Goal: Task Accomplishment & Management: Complete application form

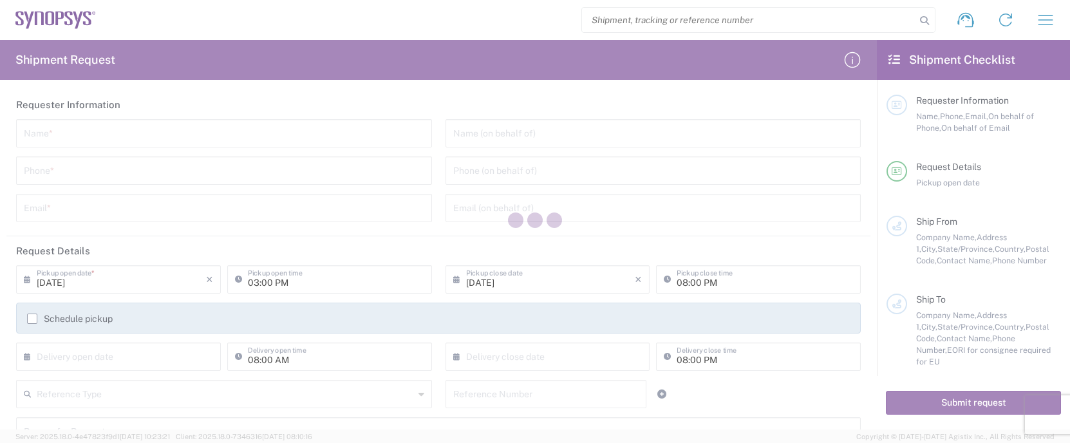
type input "[GEOGRAPHIC_DATA]"
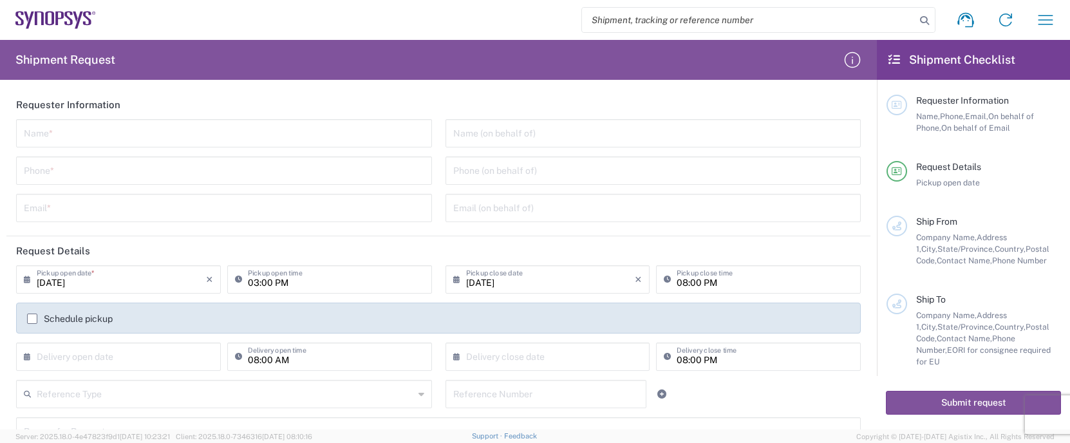
click at [770, 20] on input "search" at bounding box center [748, 20] width 333 height 24
paste input "55791466"
type input "55791466"
click at [926, 21] on icon at bounding box center [924, 21] width 18 height 18
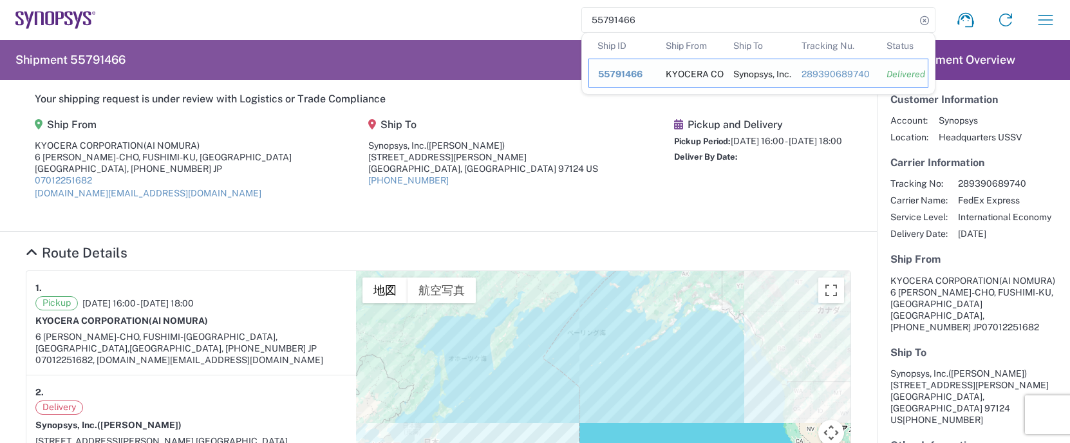
click at [601, 73] on span "55791466" at bounding box center [620, 74] width 44 height 10
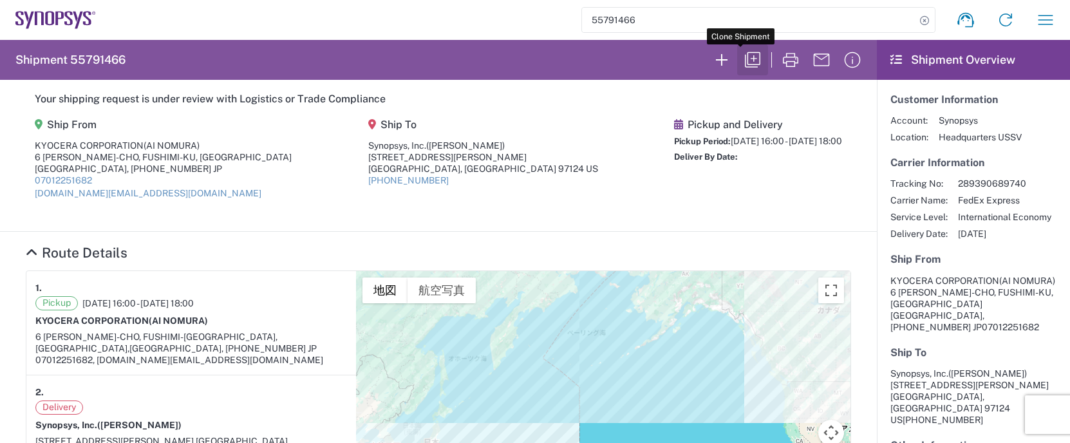
click at [742, 56] on icon "button" at bounding box center [752, 60] width 21 height 21
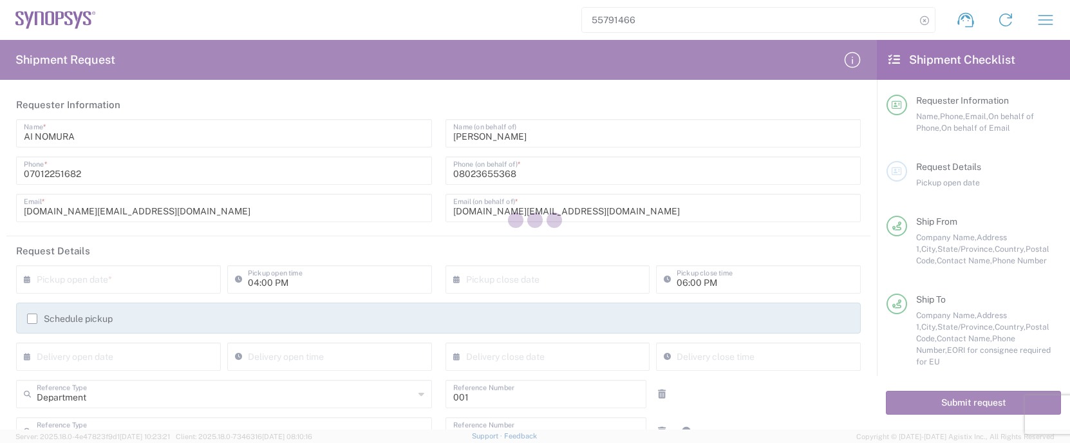
type input "Your Packaging"
type input "[GEOGRAPHIC_DATA]"
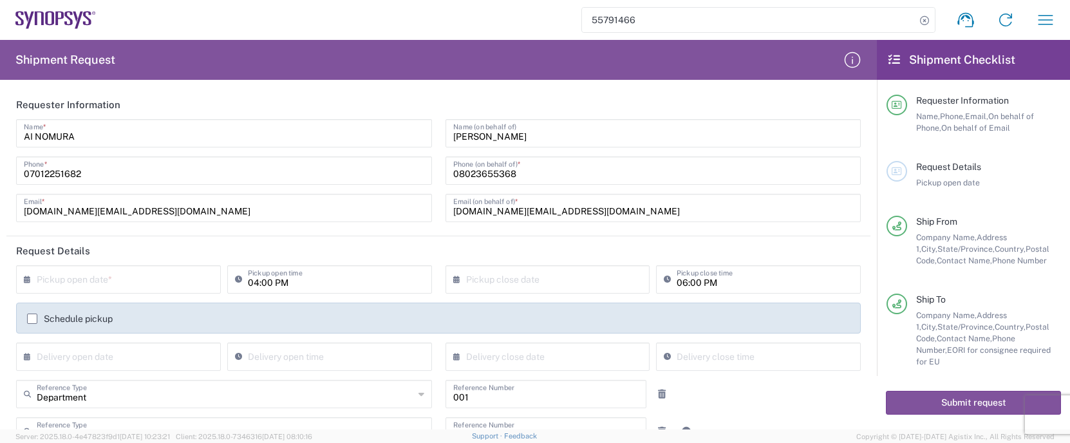
type input "[US_STATE]"
type input "Free Carrier"
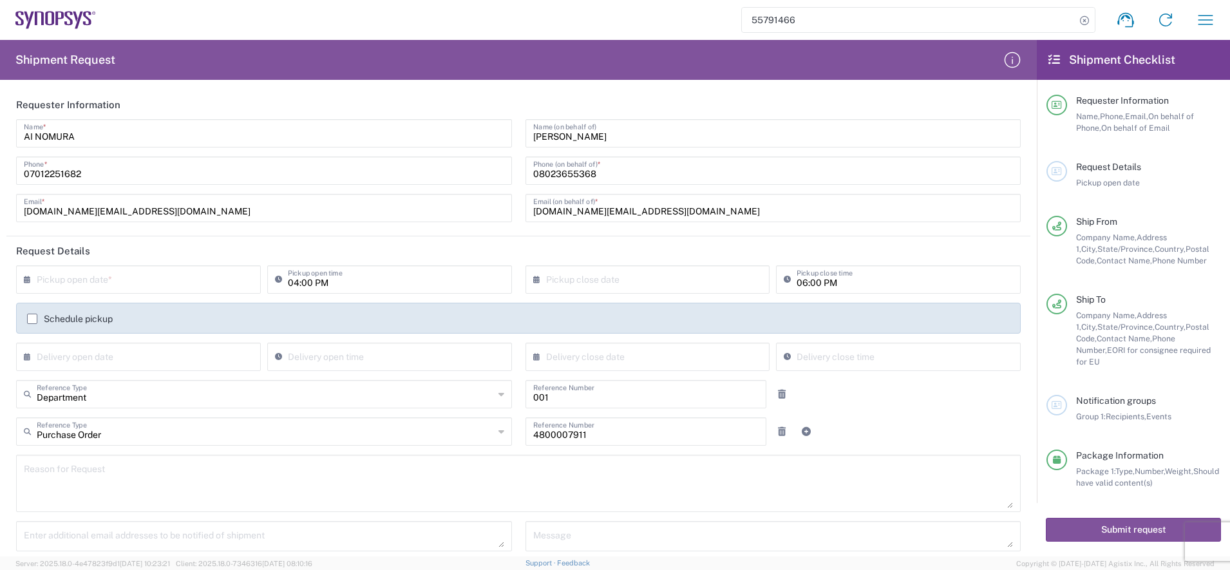
click at [66, 280] on input "text" at bounding box center [141, 278] width 209 height 23
click at [120, 374] on span "16" at bounding box center [121, 378] width 19 height 18
type input "[DATE]"
click at [565, 283] on input "text" at bounding box center [650, 278] width 209 height 23
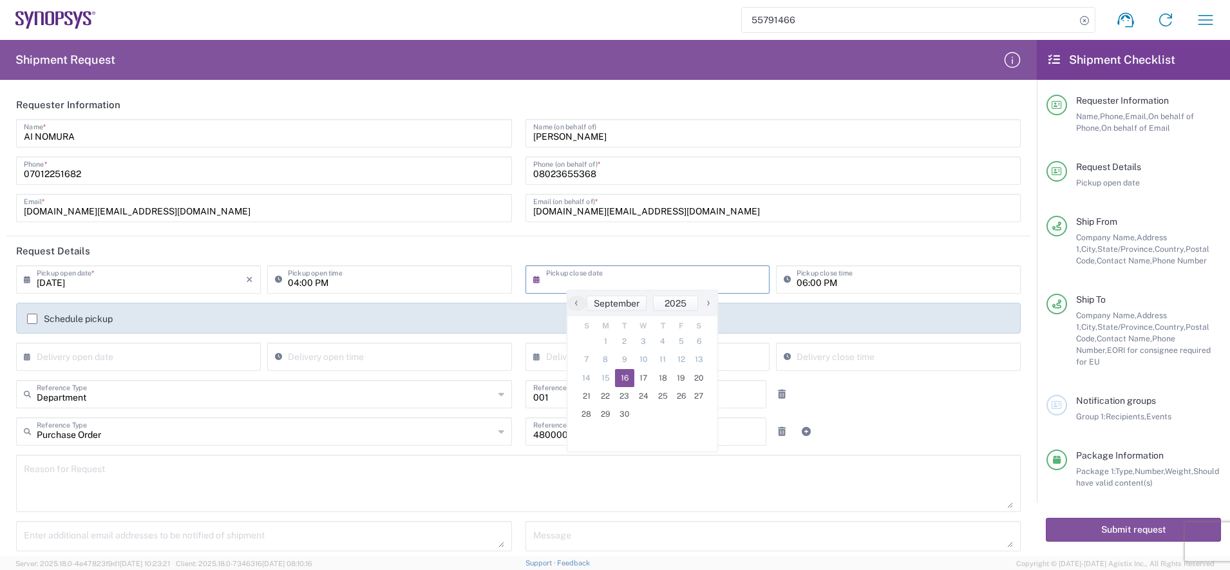
click at [624, 377] on span "16" at bounding box center [624, 378] width 19 height 18
type input "[DATE]"
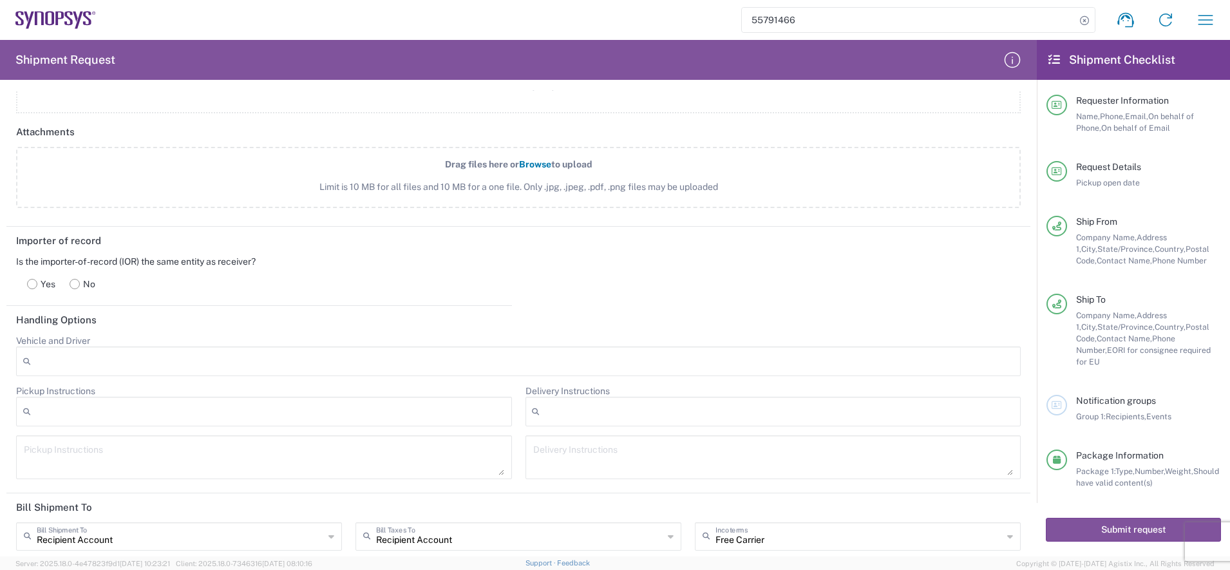
scroll to position [1448, 0]
click at [82, 285] on label "No" at bounding box center [82, 283] width 40 height 26
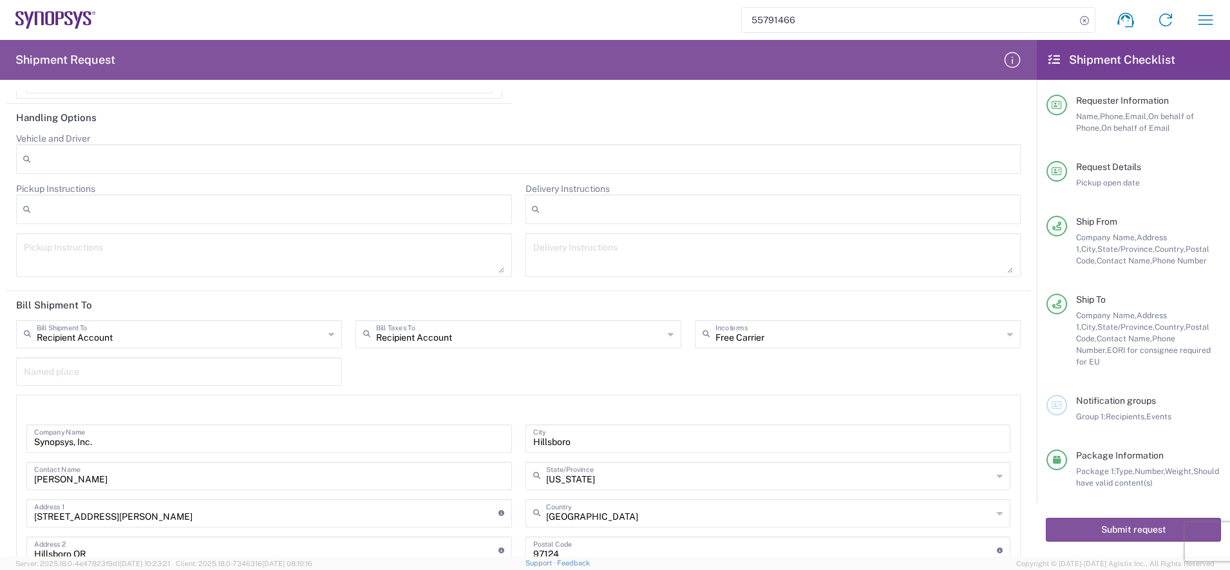
scroll to position [2173, 0]
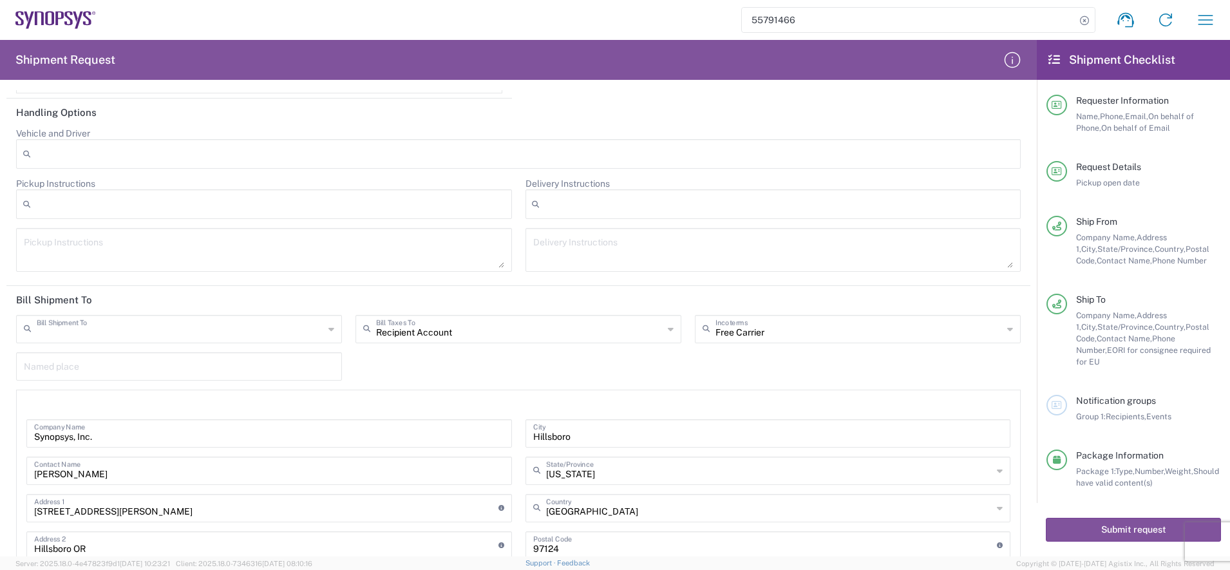
click at [188, 332] on input "text" at bounding box center [180, 328] width 287 height 23
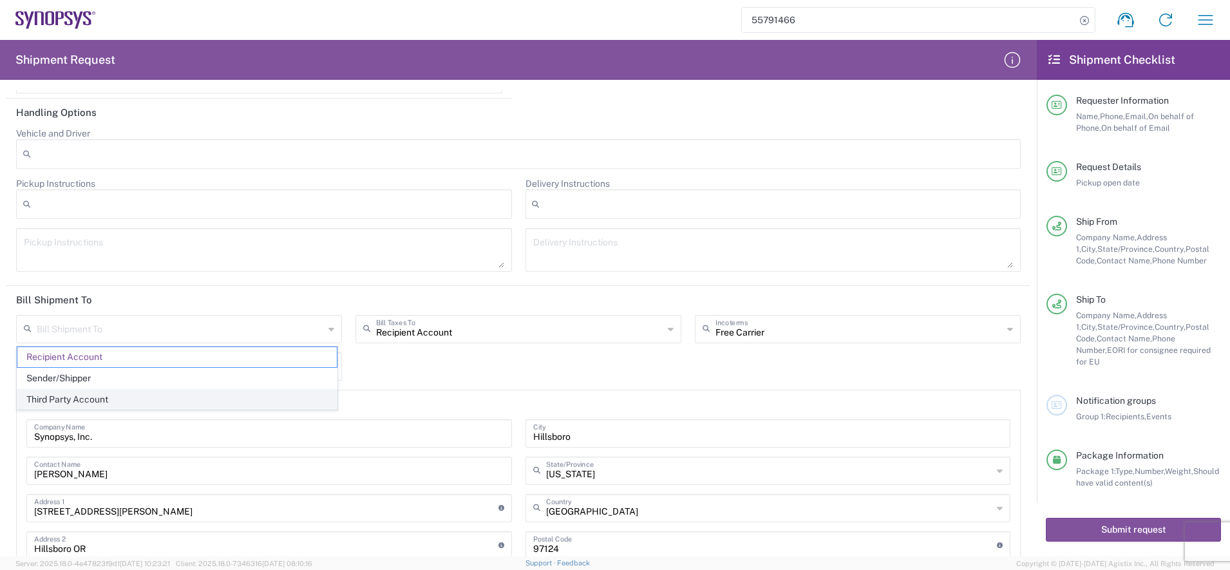
click at [124, 399] on span "Third Party Account" at bounding box center [176, 399] width 319 height 20
type input "Third Party Account"
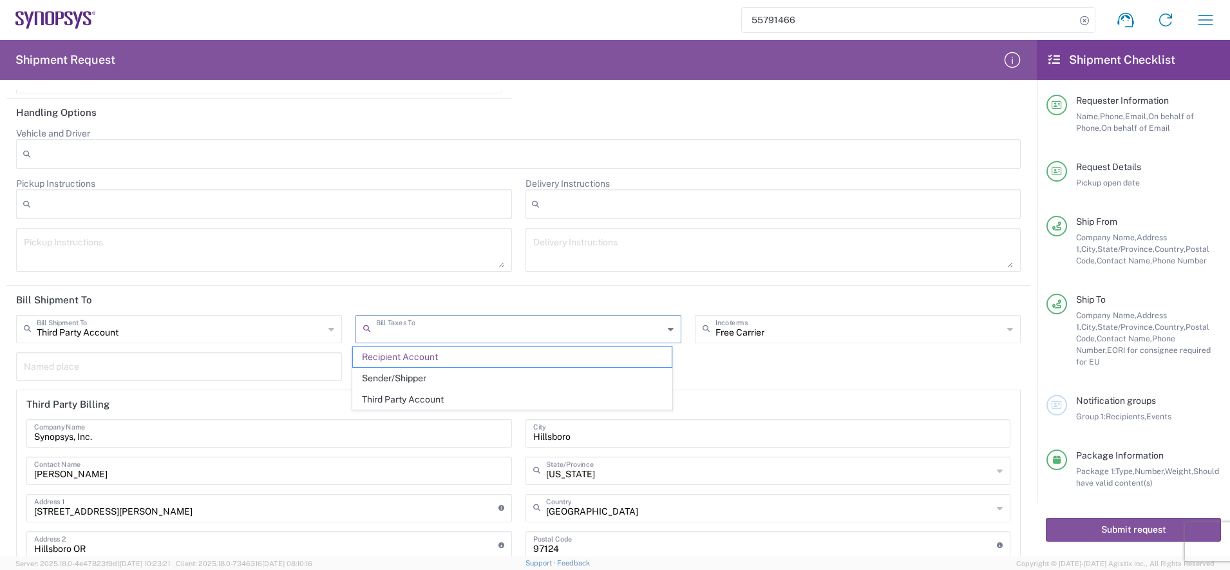
click at [463, 335] on input "text" at bounding box center [519, 328] width 287 height 23
click at [420, 397] on span "Third Party Account" at bounding box center [512, 399] width 319 height 20
type input "Third Party Account"
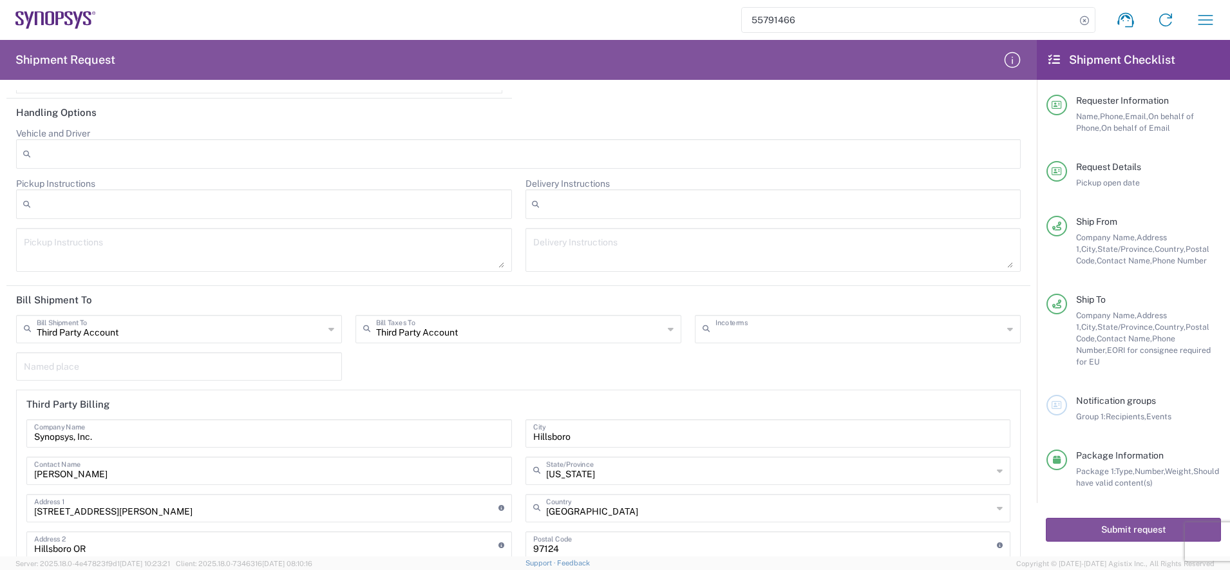
click at [718, 330] on input "text" at bounding box center [858, 328] width 287 height 23
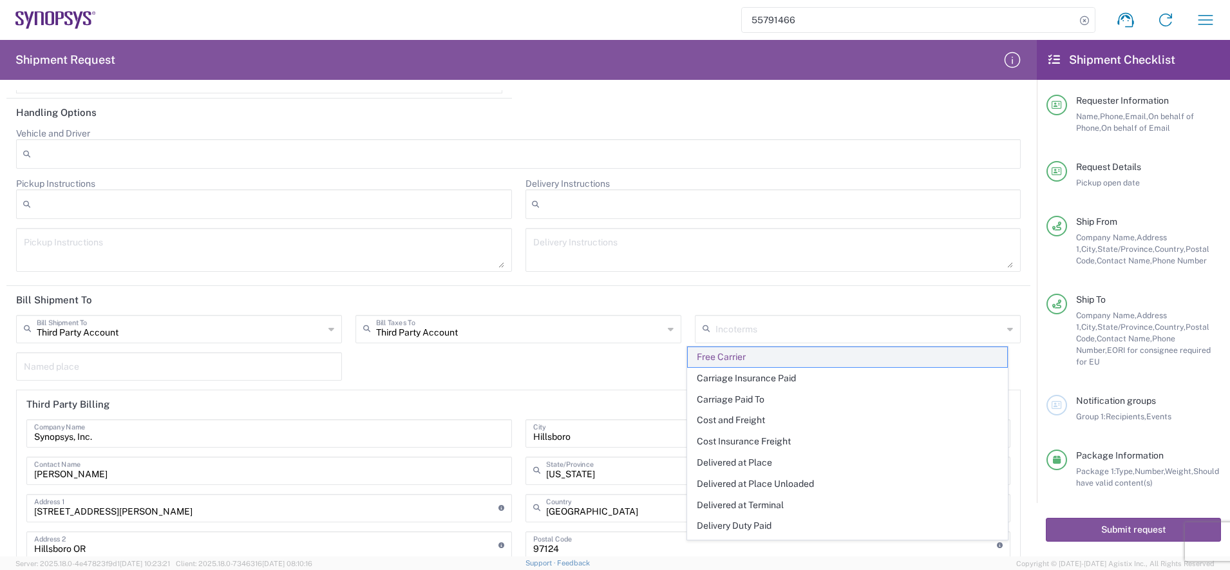
click at [721, 352] on span "Free Carrier" at bounding box center [847, 357] width 319 height 20
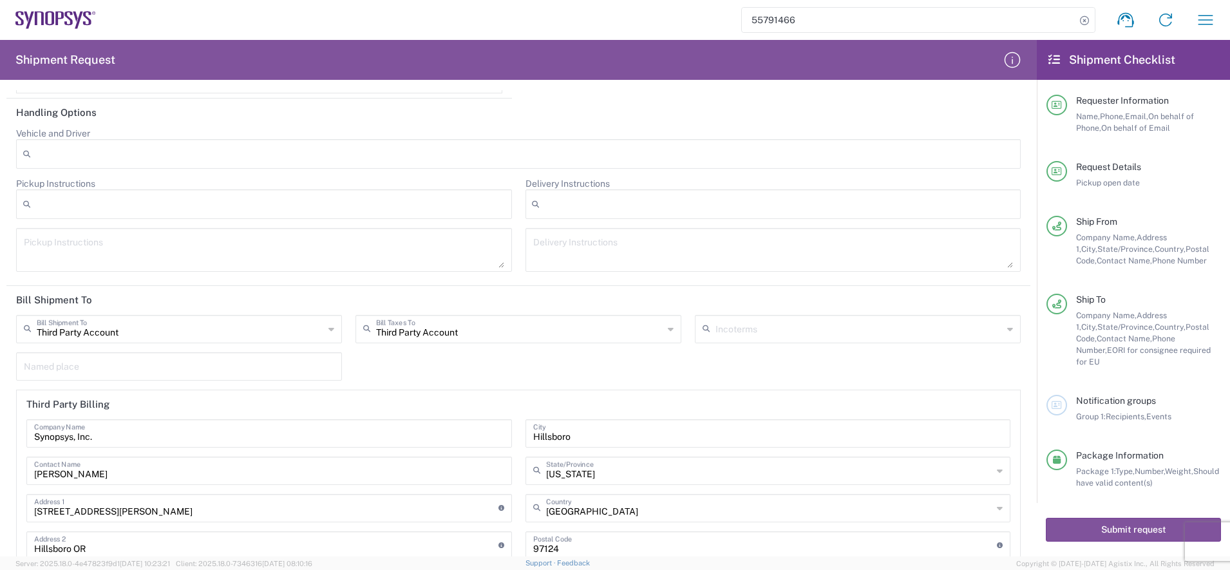
click at [512, 371] on div "Third Party Account Bill Shipment To Recipient Account Sender/Shipper Third Par…" at bounding box center [519, 463] width 1018 height 296
click at [706, 332] on icon at bounding box center [708, 329] width 13 height 21
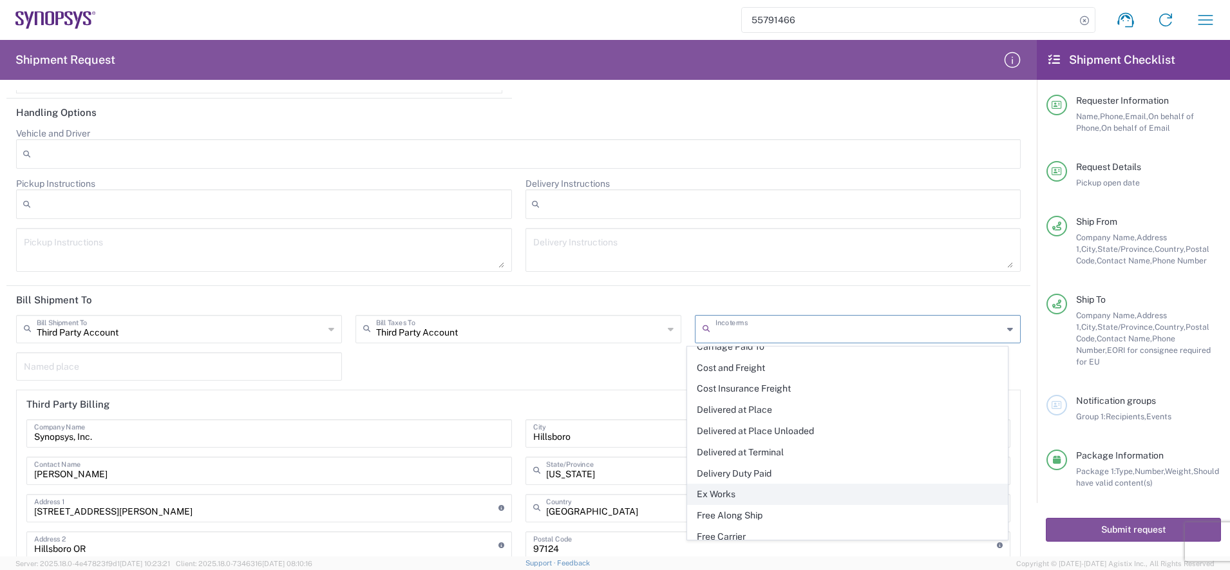
scroll to position [61, 0]
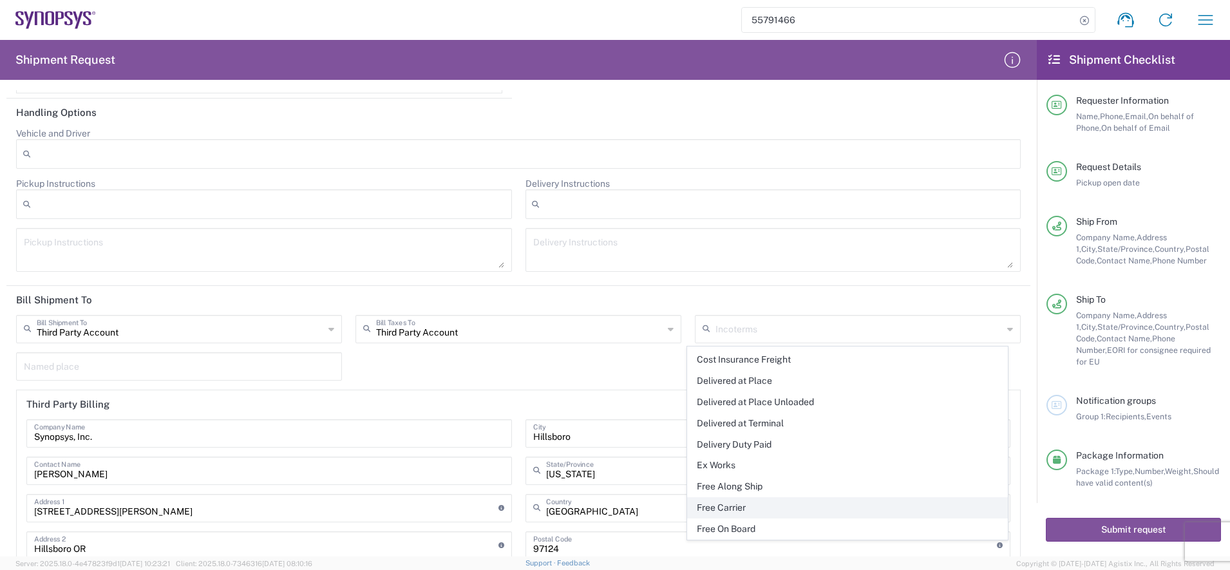
click at [728, 442] on span "Free Carrier" at bounding box center [847, 508] width 319 height 20
type input "Sender/Shipper"
type input "Recipient Account"
type input "Free Carrier"
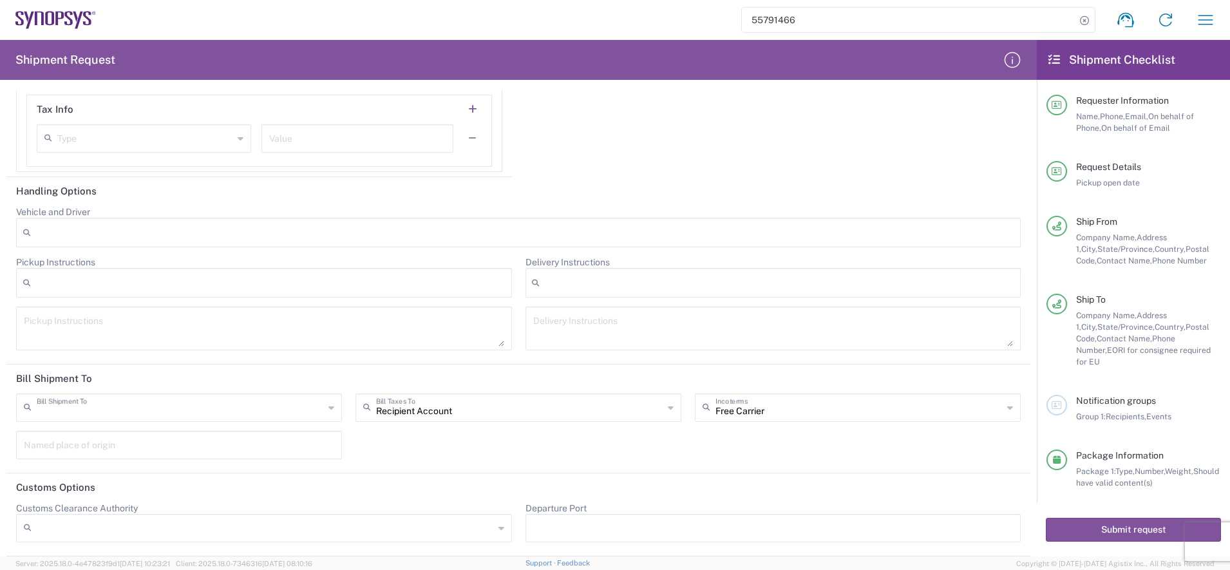
click at [220, 406] on input "text" at bounding box center [180, 406] width 287 height 23
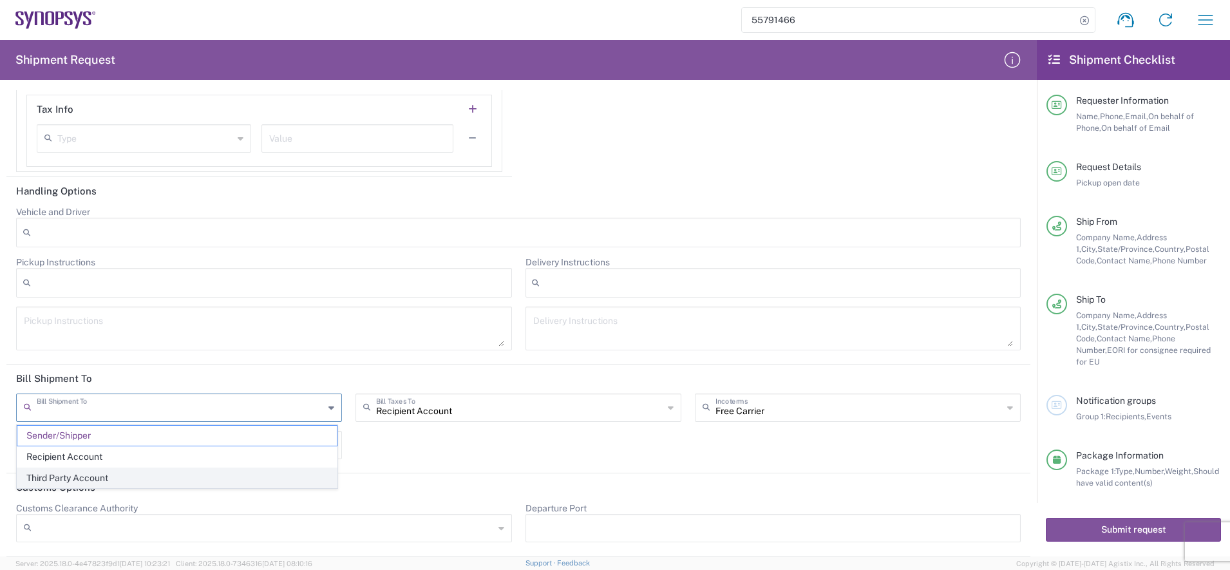
click at [140, 442] on span "Third Party Account" at bounding box center [176, 478] width 319 height 20
type input "Third Party Account"
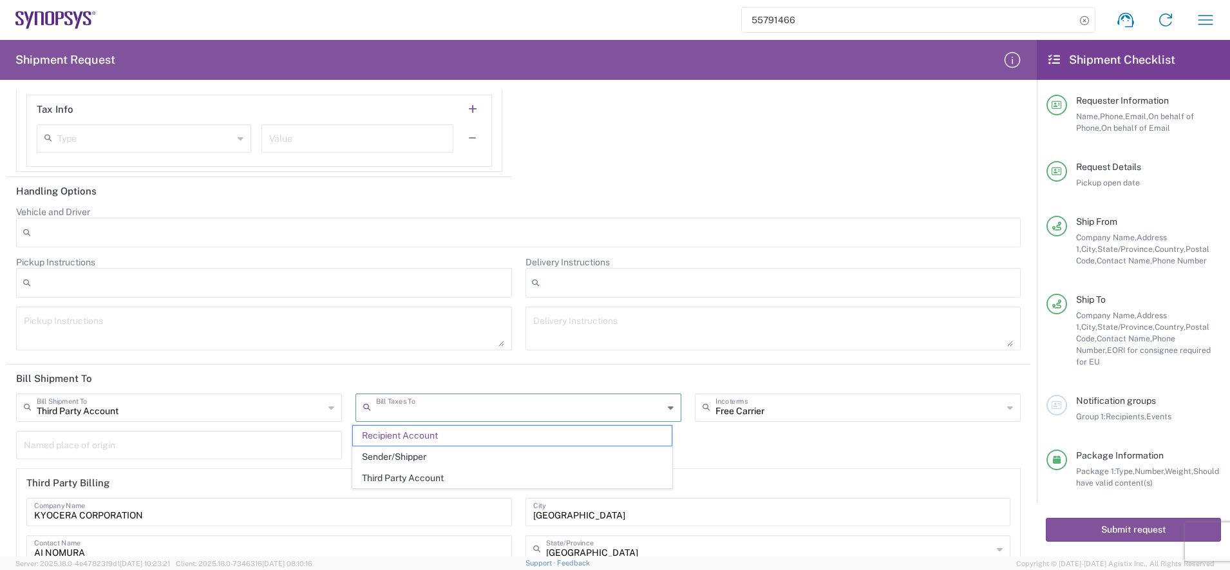
click at [465, 414] on input "text" at bounding box center [519, 406] width 287 height 23
click at [420, 442] on span "Third Party Account" at bounding box center [512, 478] width 319 height 20
type input "Third Party Account"
click at [482, 442] on div "Third Party Account Bill Shipment To Sender/Shipper Recipient Account Third Par…" at bounding box center [519, 541] width 1018 height 296
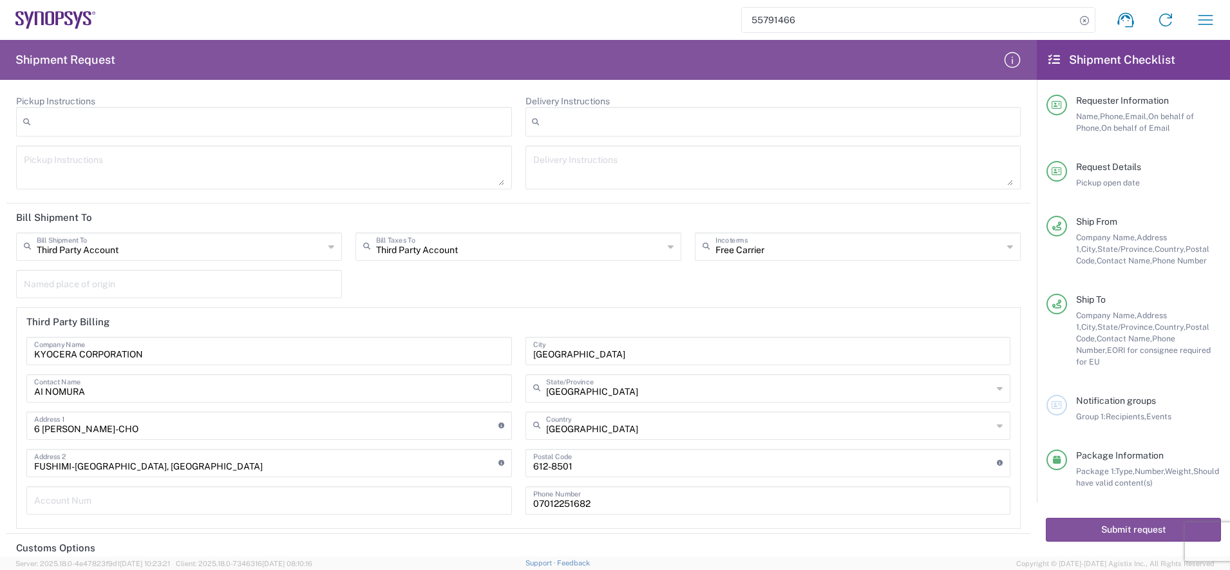
scroll to position [2316, 0]
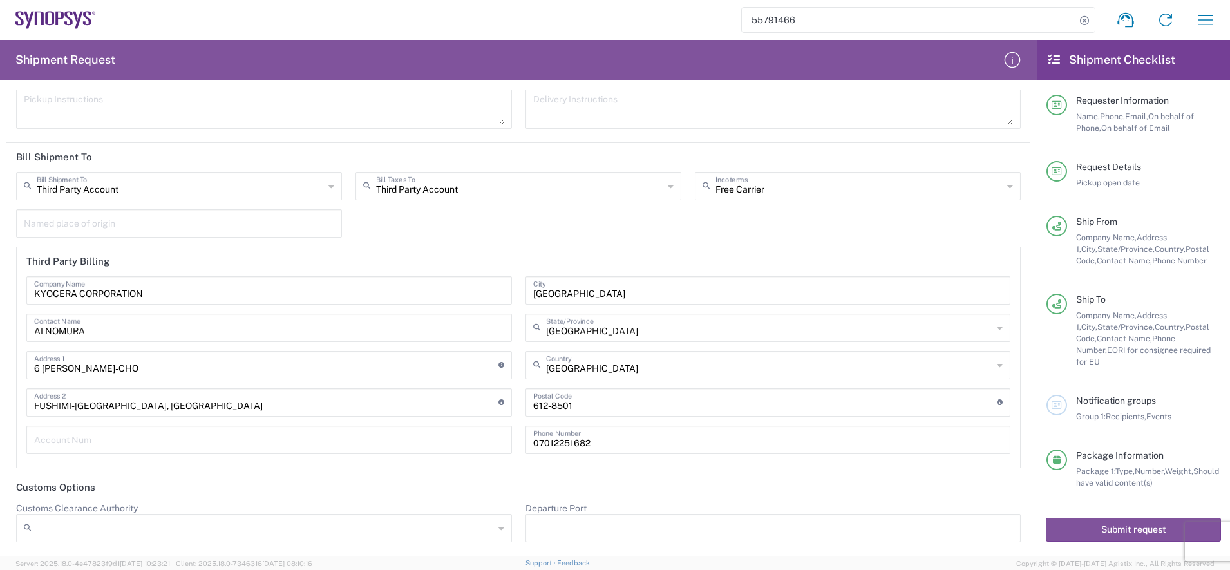
click at [169, 299] on input "KYOCERA CORPORATION" at bounding box center [269, 289] width 470 height 23
type input "K"
click at [578, 303] on div "[GEOGRAPHIC_DATA]" at bounding box center [767, 290] width 485 height 28
drag, startPoint x: 562, startPoint y: 293, endPoint x: 448, endPoint y: 285, distance: 114.2
click at [447, 286] on div "Company Name [PERSON_NAME] Contact Name 6 [PERSON_NAME]-CHO Address 1 For cross…" at bounding box center [518, 369] width 997 height 187
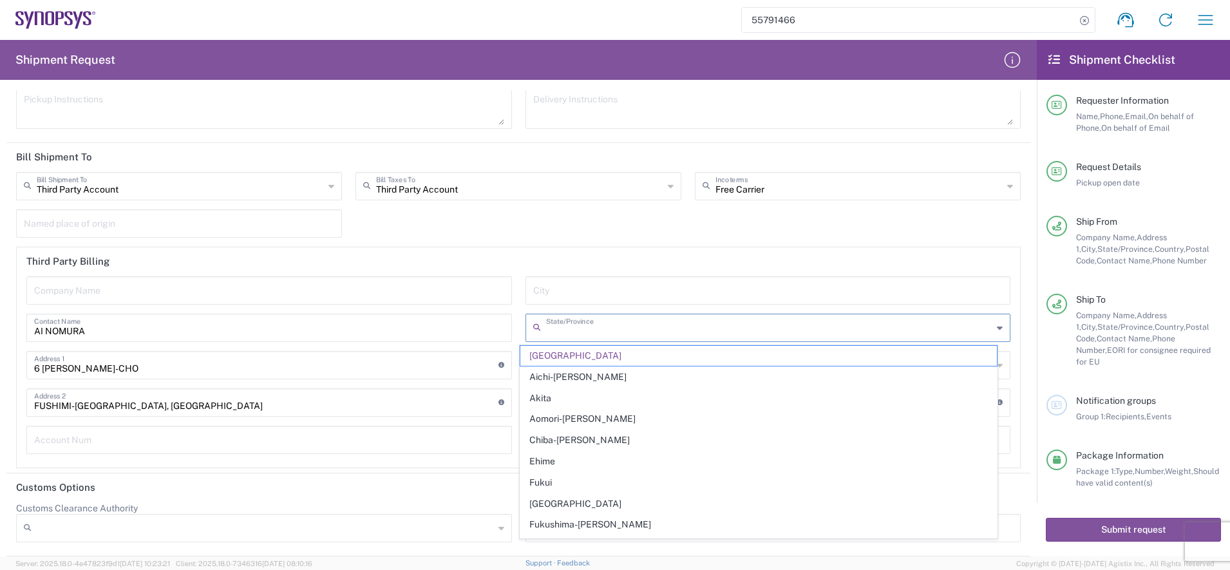
drag, startPoint x: 640, startPoint y: 335, endPoint x: 629, endPoint y: 333, distance: 11.1
click at [629, 333] on input "text" at bounding box center [769, 326] width 447 height 23
click at [100, 330] on input "AI NOMURA" at bounding box center [269, 326] width 470 height 23
type input "[GEOGRAPHIC_DATA]"
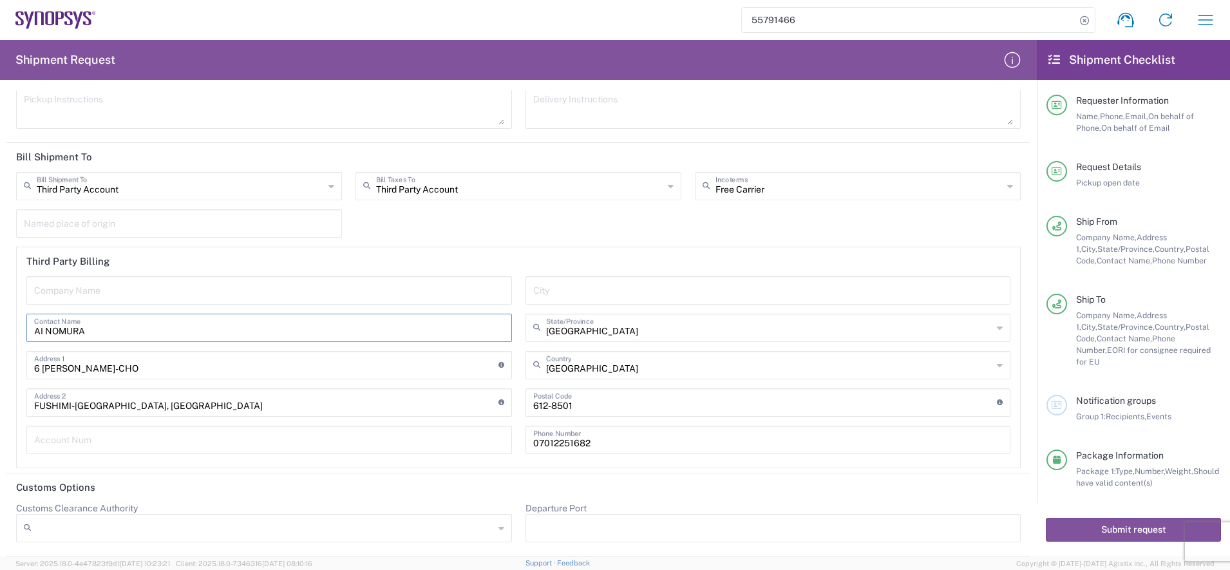
drag, startPoint x: 100, startPoint y: 330, endPoint x: -3, endPoint y: 318, distance: 103.7
click at [0, 318] on html "55791466 Shipment request Shipment tracking Employee non-product shipment reque…" at bounding box center [615, 285] width 1230 height 570
drag, startPoint x: 165, startPoint y: 368, endPoint x: 0, endPoint y: 340, distance: 167.1
click at [0, 341] on html "55791466 Shipment request Shipment tracking Employee non-product shipment reque…" at bounding box center [615, 285] width 1230 height 570
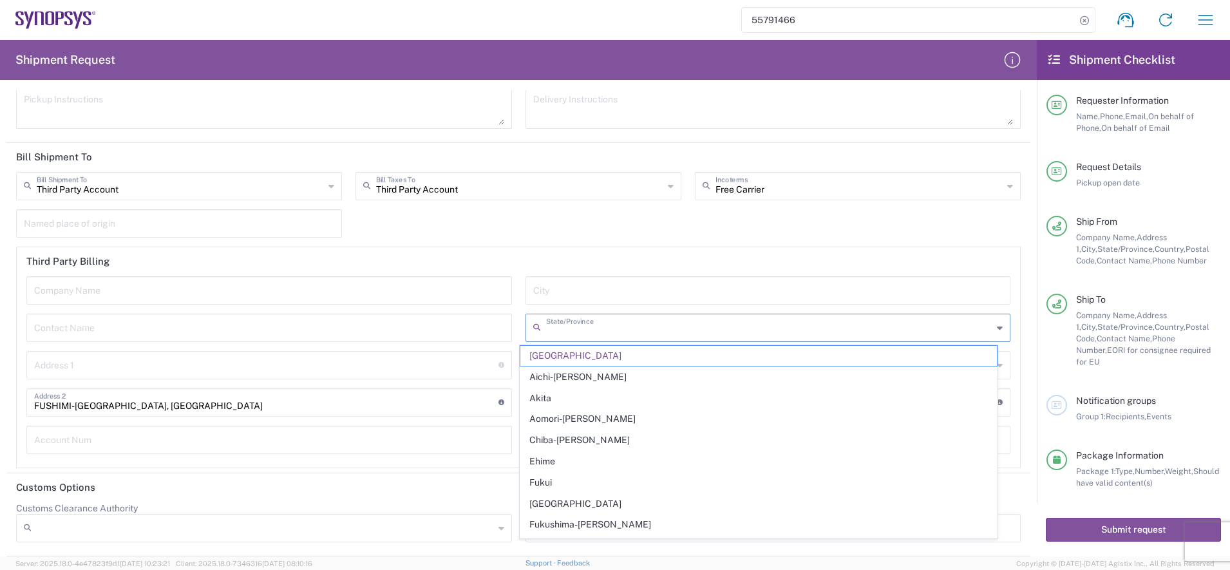
click at [618, 335] on input "text" at bounding box center [769, 326] width 447 height 23
click at [449, 422] on div "Company Name Contact Name Address 1 For cross streets use street names with '&'…" at bounding box center [269, 369] width 499 height 187
type input "[GEOGRAPHIC_DATA]"
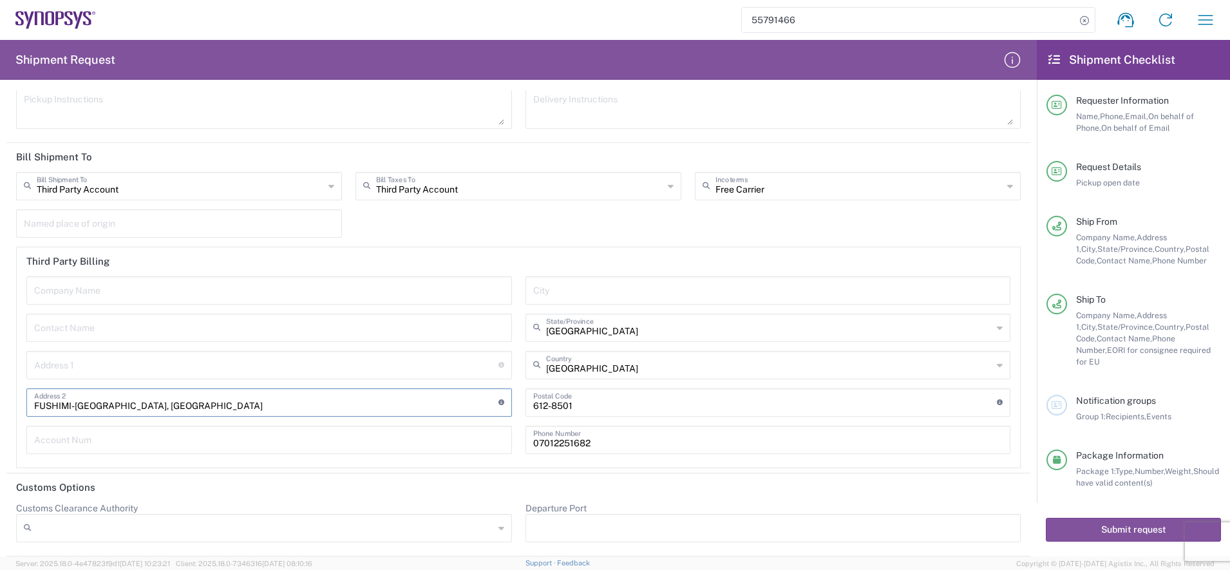
click at [178, 407] on input "FUSHIMI-[GEOGRAPHIC_DATA], [GEOGRAPHIC_DATA]" at bounding box center [266, 401] width 464 height 23
type input "F"
drag, startPoint x: 586, startPoint y: 405, endPoint x: 456, endPoint y: 397, distance: 130.3
click at [456, 397] on div "Company Name Contact Name Address 1 For cross streets use street names with '&'…" at bounding box center [518, 369] width 997 height 187
drag, startPoint x: 592, startPoint y: 444, endPoint x: 494, endPoint y: 443, distance: 97.9
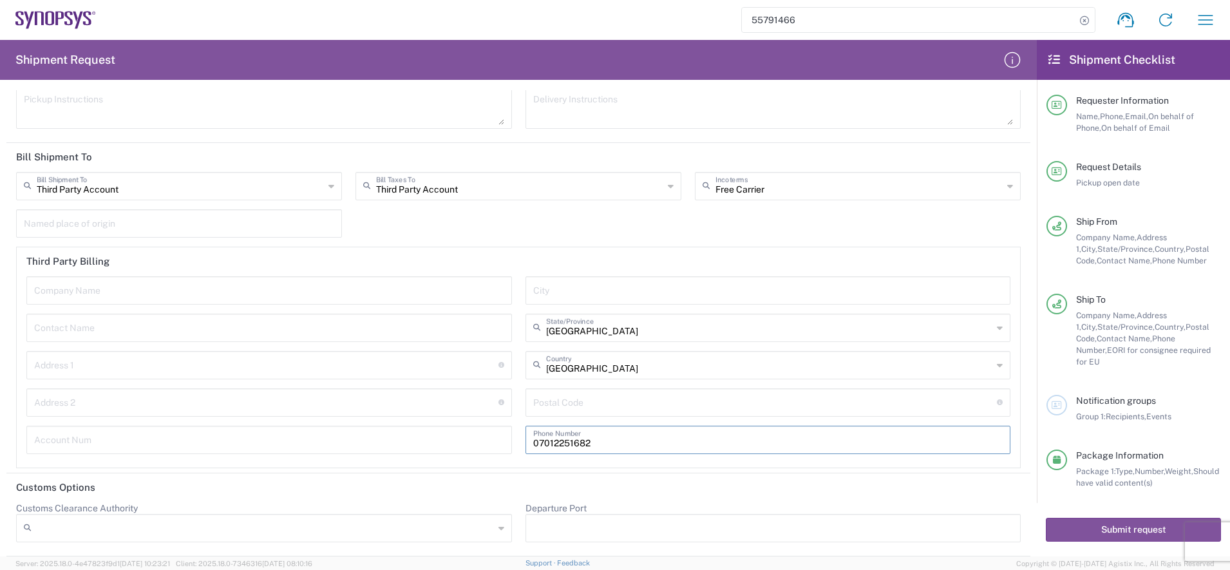
click at [494, 442] on div "Company Name Contact Name Address 1 For cross streets use street names with '&'…" at bounding box center [518, 369] width 997 height 187
drag, startPoint x: 574, startPoint y: 376, endPoint x: 511, endPoint y: 373, distance: 63.2
click at [511, 373] on div "Company Name Contact Name Address 1 For cross streets use street names with '&'…" at bounding box center [518, 369] width 997 height 187
drag, startPoint x: 511, startPoint y: 373, endPoint x: 567, endPoint y: 370, distance: 55.5
click at [567, 370] on input "text" at bounding box center [769, 364] width 447 height 23
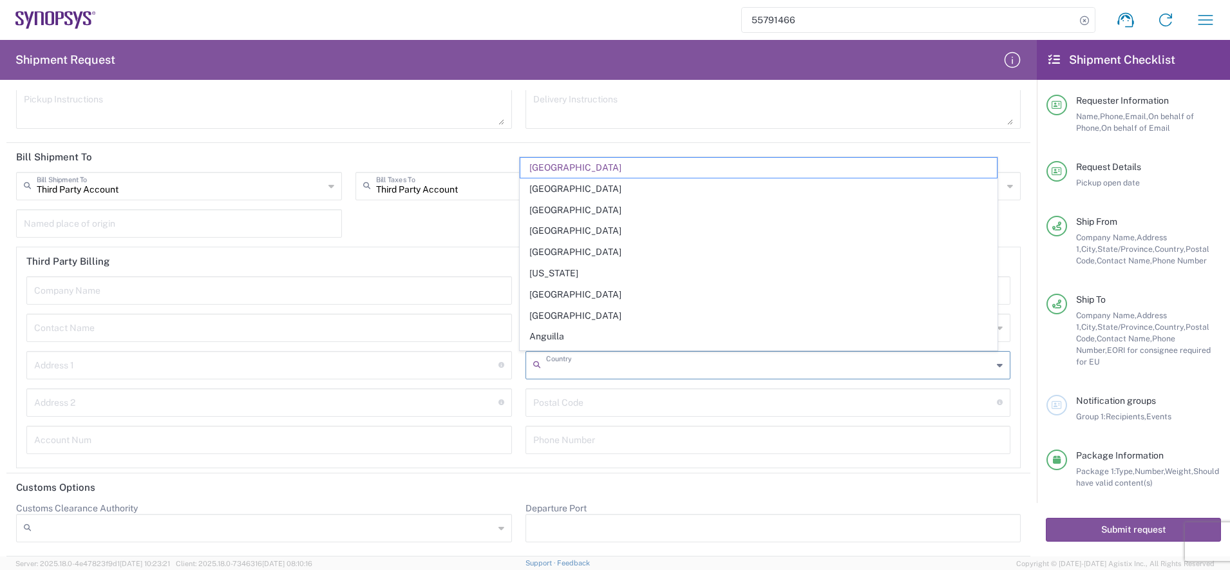
click at [567, 370] on input "text" at bounding box center [769, 364] width 447 height 23
click at [526, 393] on div "Postal Code Postal Code for Japan should have the following format: 3 digits th…" at bounding box center [767, 402] width 485 height 28
type input "[GEOGRAPHIC_DATA]"
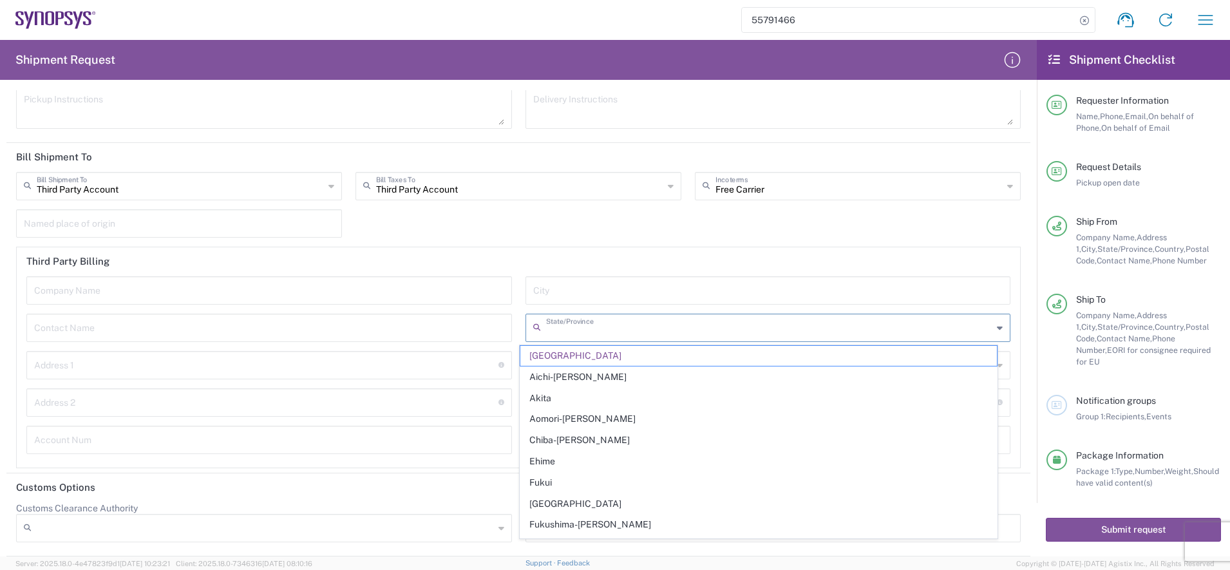
click at [616, 331] on input "text" at bounding box center [769, 326] width 447 height 23
click at [546, 333] on input "text" at bounding box center [769, 326] width 447 height 23
click at [646, 254] on header "Third Party Billing" at bounding box center [518, 261] width 1003 height 29
type input "[GEOGRAPHIC_DATA]"
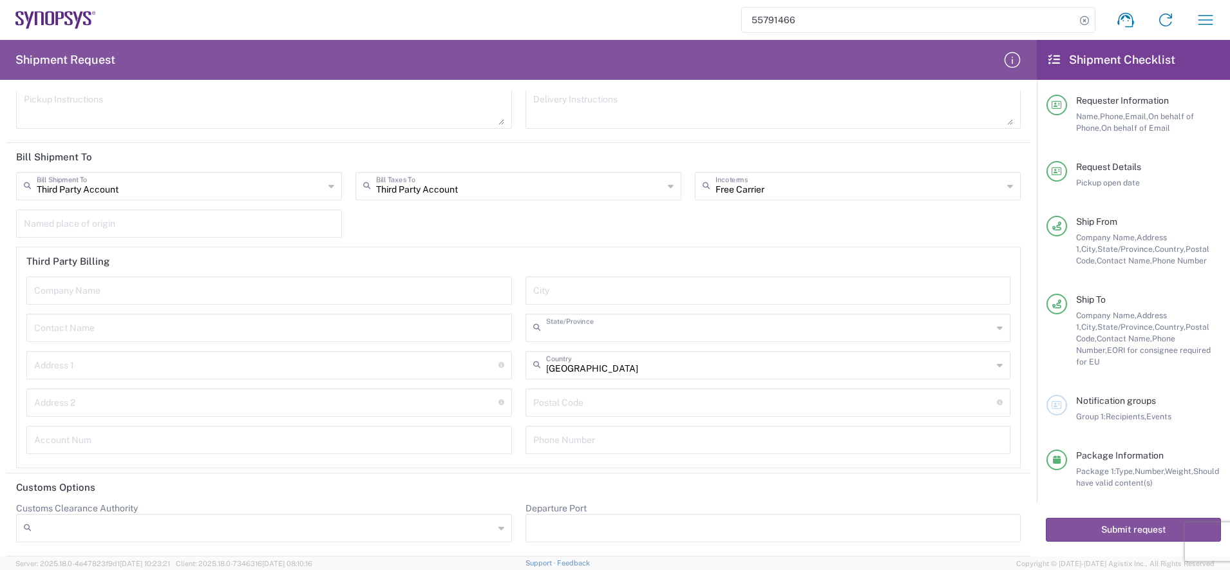
click at [592, 334] on input "text" at bounding box center [769, 326] width 447 height 23
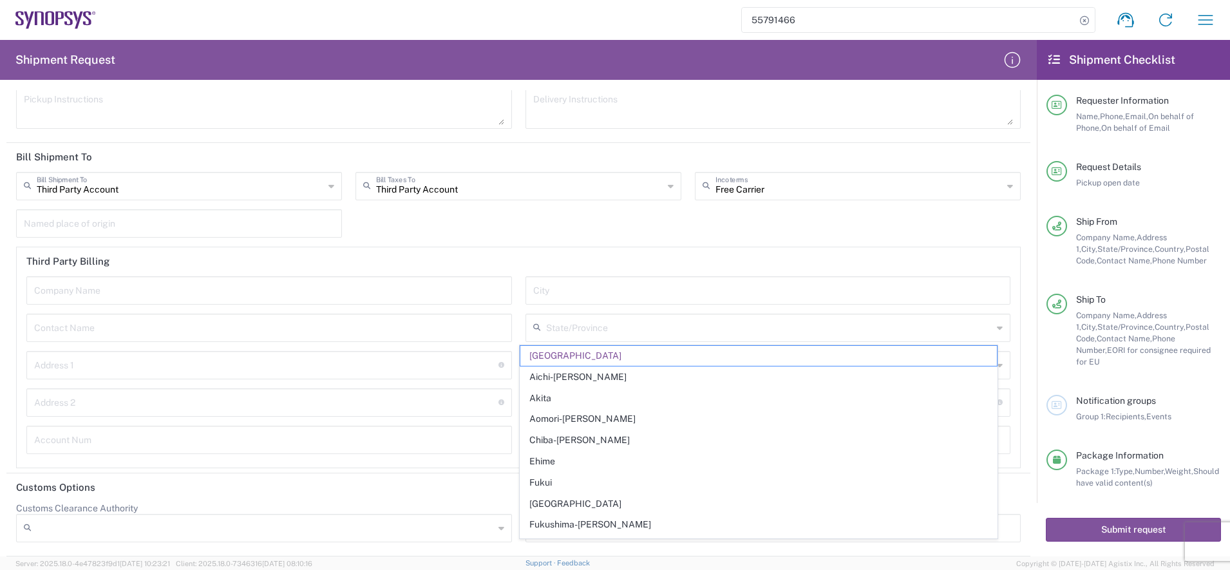
click at [554, 263] on header "Third Party Billing" at bounding box center [518, 261] width 1003 height 29
type input "[GEOGRAPHIC_DATA]"
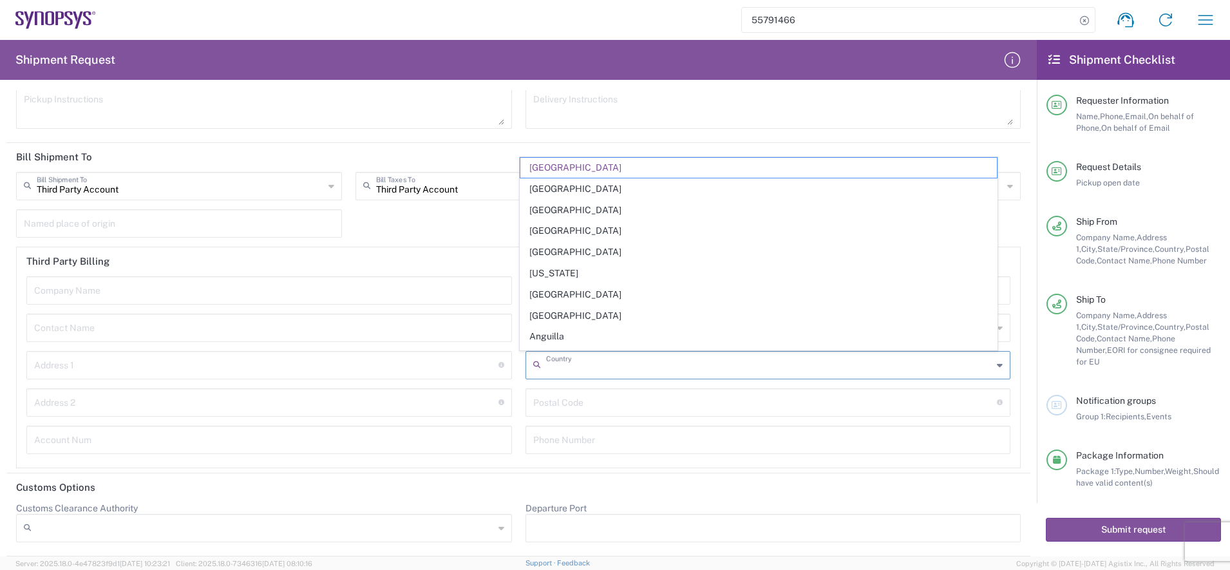
click at [559, 365] on input "text" at bounding box center [769, 364] width 447 height 23
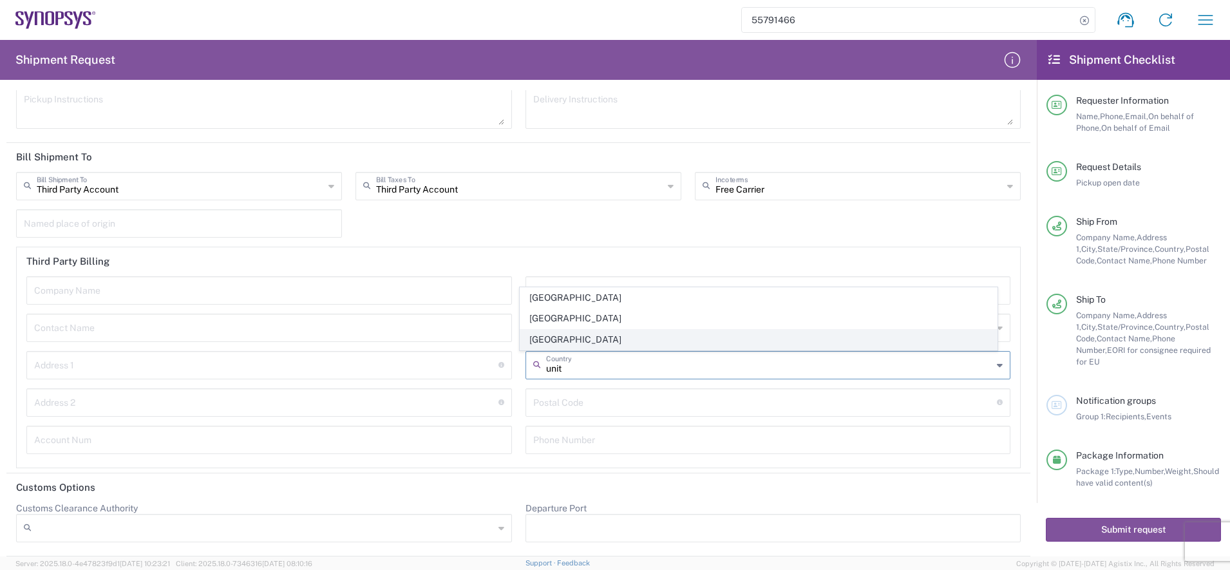
click at [570, 345] on span "[GEOGRAPHIC_DATA]" at bounding box center [758, 340] width 476 height 20
type input "[GEOGRAPHIC_DATA]"
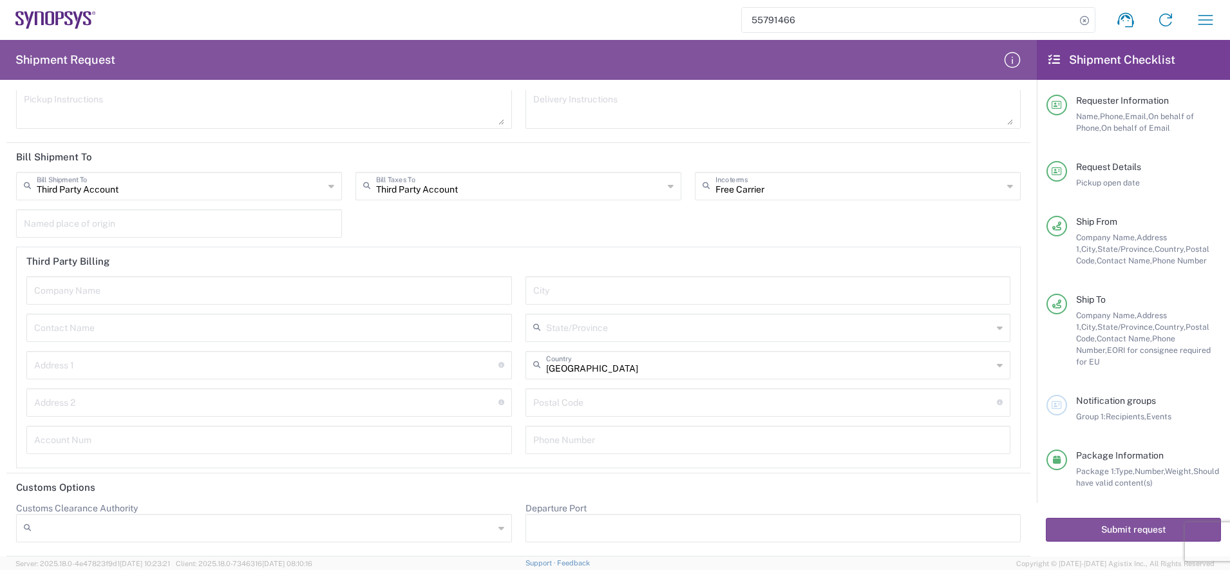
drag, startPoint x: 138, startPoint y: 510, endPoint x: 19, endPoint y: 510, distance: 119.1
click at [17, 442] on label "Customs Clearance Authority" at bounding box center [77, 508] width 122 height 12
copy label "Customs Clearance Authority"
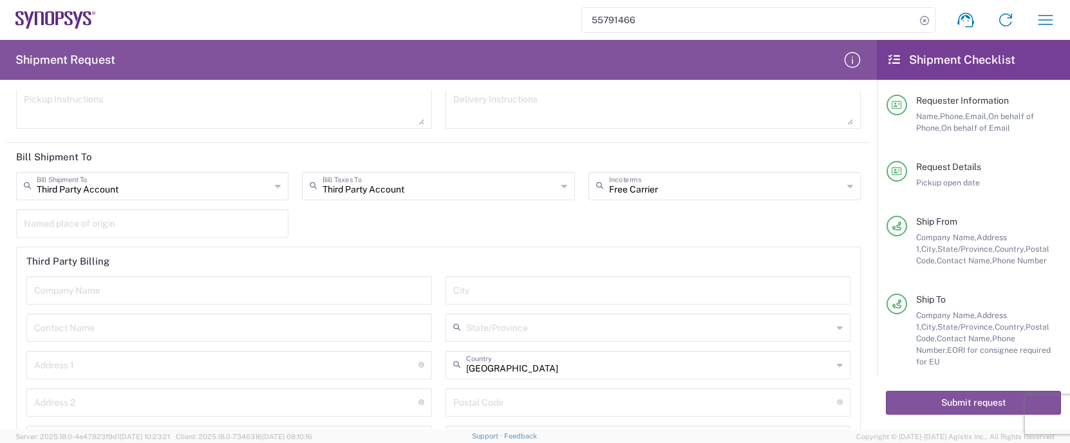
scroll to position [2442, 0]
